Goal: Navigation & Orientation: Find specific page/section

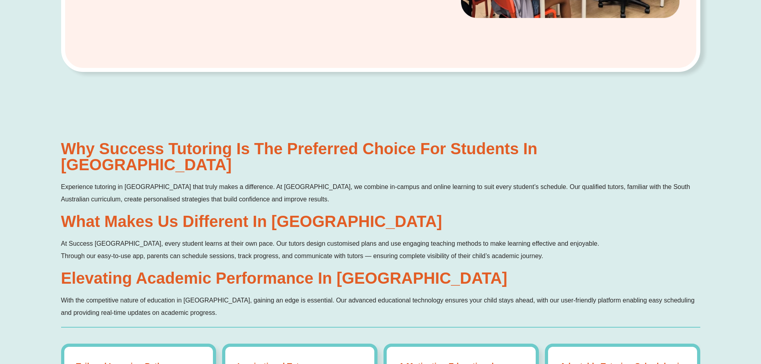
scroll to position [519, 0]
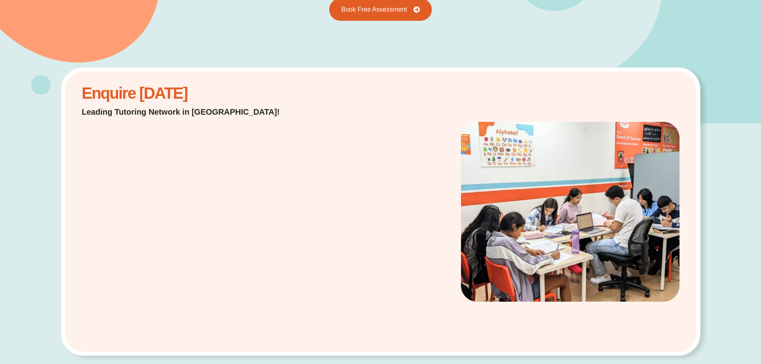
scroll to position [200, 0]
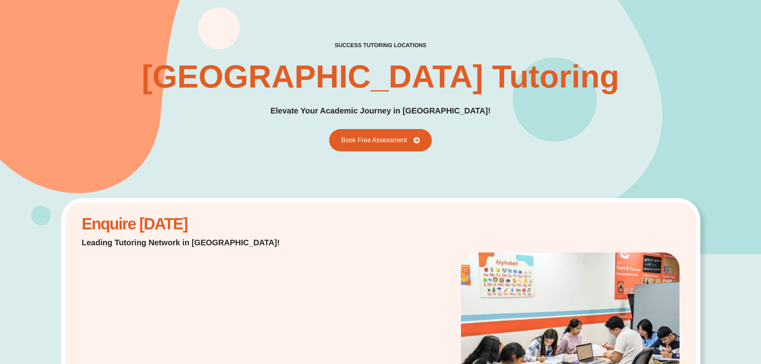
scroll to position [0, 0]
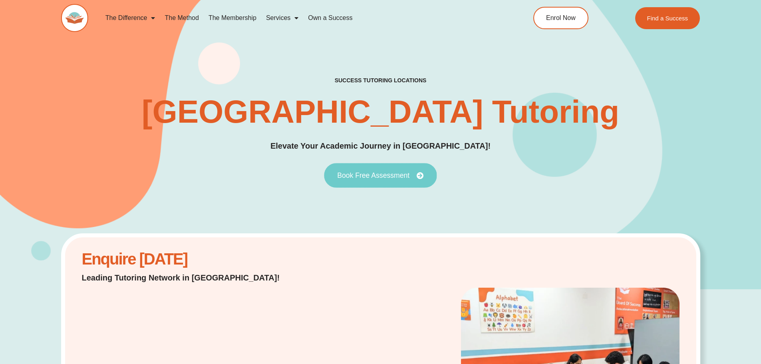
click at [405, 168] on link "Book Free Assessment" at bounding box center [380, 175] width 113 height 25
click at [398, 175] on span "Book Free Assessment" at bounding box center [373, 175] width 72 height 7
click at [364, 173] on span "Book Free Assessment" at bounding box center [373, 175] width 72 height 7
click at [378, 183] on link "Book Free Assessment" at bounding box center [380, 175] width 113 height 25
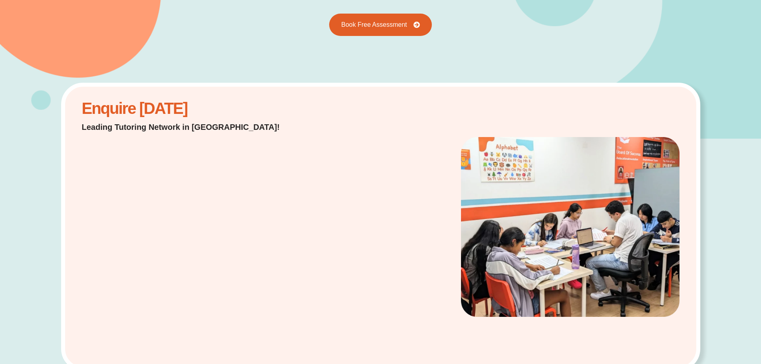
scroll to position [120, 0]
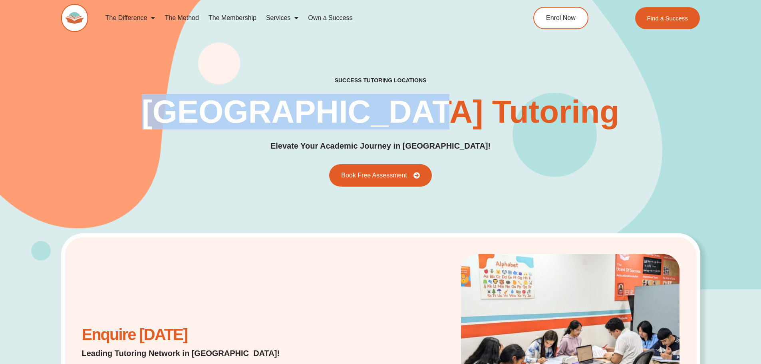
drag, startPoint x: 178, startPoint y: 111, endPoint x: 442, endPoint y: 119, distance: 264.1
click at [442, 119] on div "success tutoring locations Windsor Gardens Tutoring Elevate Your Academic Journ…" at bounding box center [380, 132] width 639 height 110
copy h1 "[GEOGRAPHIC_DATA]"
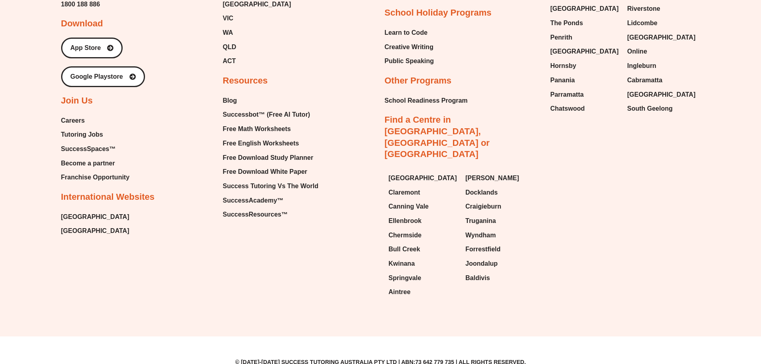
scroll to position [3413, 0]
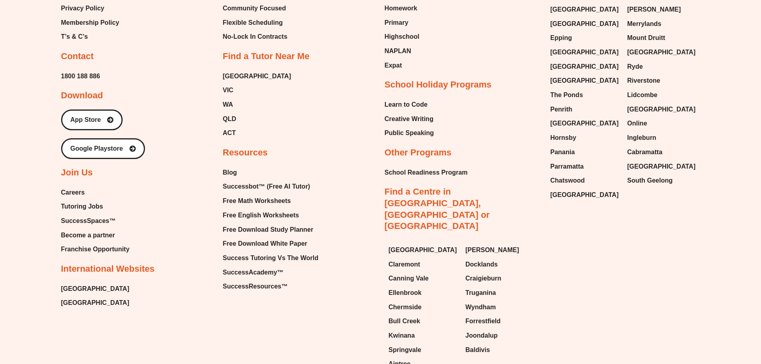
scroll to position [3413, 0]
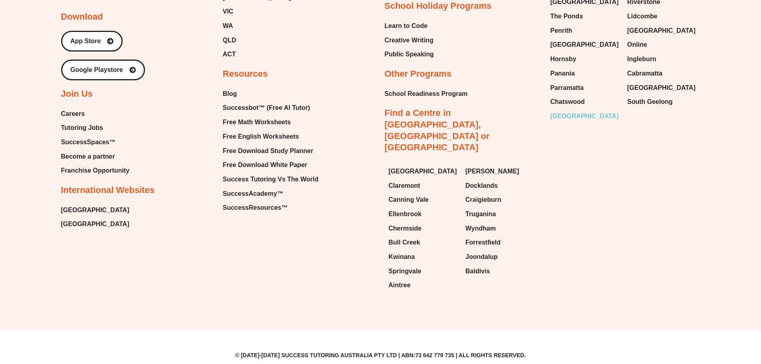
click at [571, 122] on span "[GEOGRAPHIC_DATA]" at bounding box center [584, 116] width 68 height 12
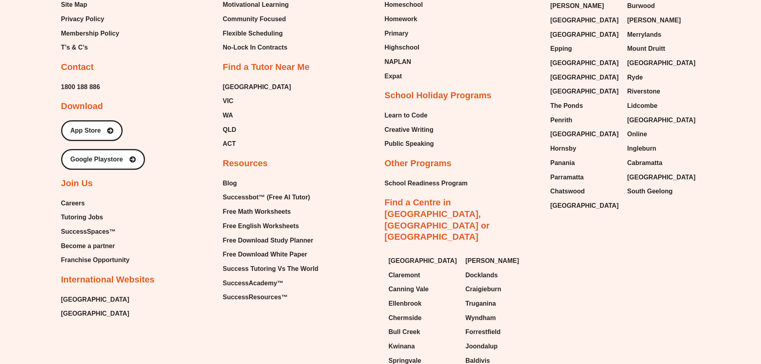
scroll to position [3413, 0]
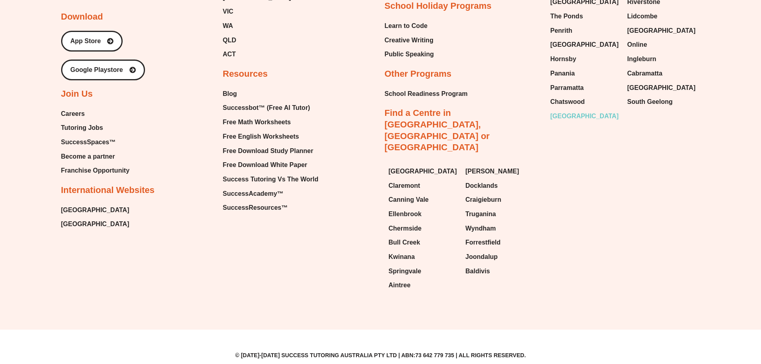
click at [572, 120] on span "[GEOGRAPHIC_DATA]" at bounding box center [584, 116] width 68 height 12
